Goal: Task Accomplishment & Management: Use online tool/utility

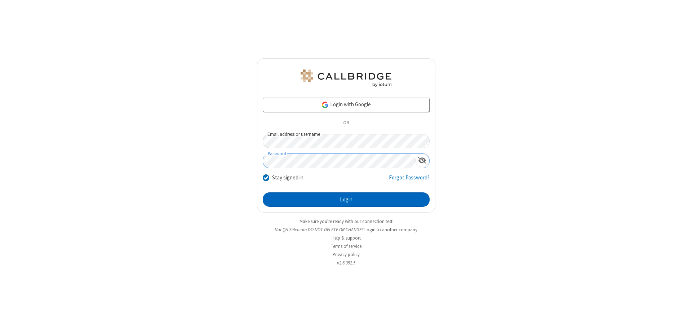
click at [346, 200] on button "Login" at bounding box center [346, 199] width 167 height 14
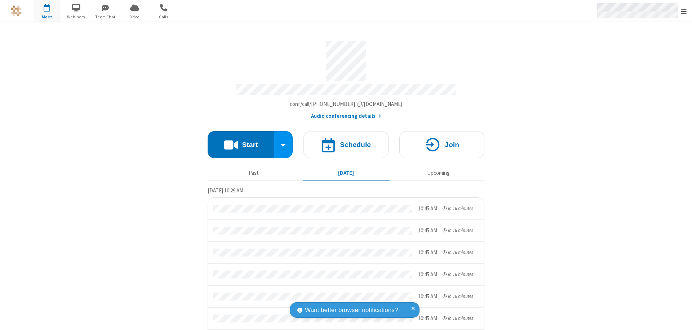
click at [684, 11] on span "Open menu" at bounding box center [684, 11] width 6 height 7
click at [134, 17] on span "Drive" at bounding box center [134, 17] width 27 height 6
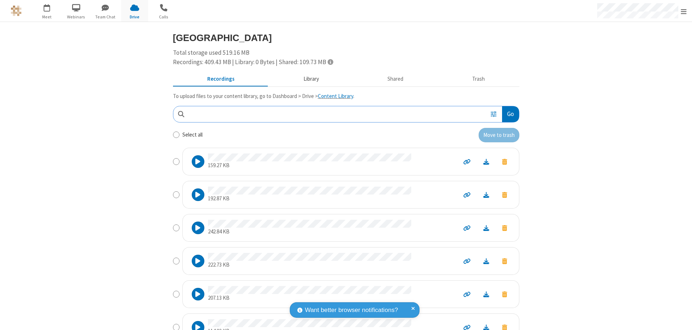
click at [307, 79] on button "Library" at bounding box center [311, 79] width 84 height 14
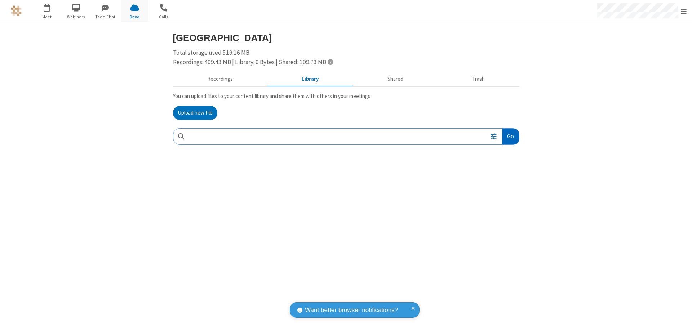
click at [510, 136] on button "Go" at bounding box center [510, 137] width 17 height 16
click at [195, 113] on button "Upload new file" at bounding box center [195, 113] width 44 height 14
